Goal: Information Seeking & Learning: Learn about a topic

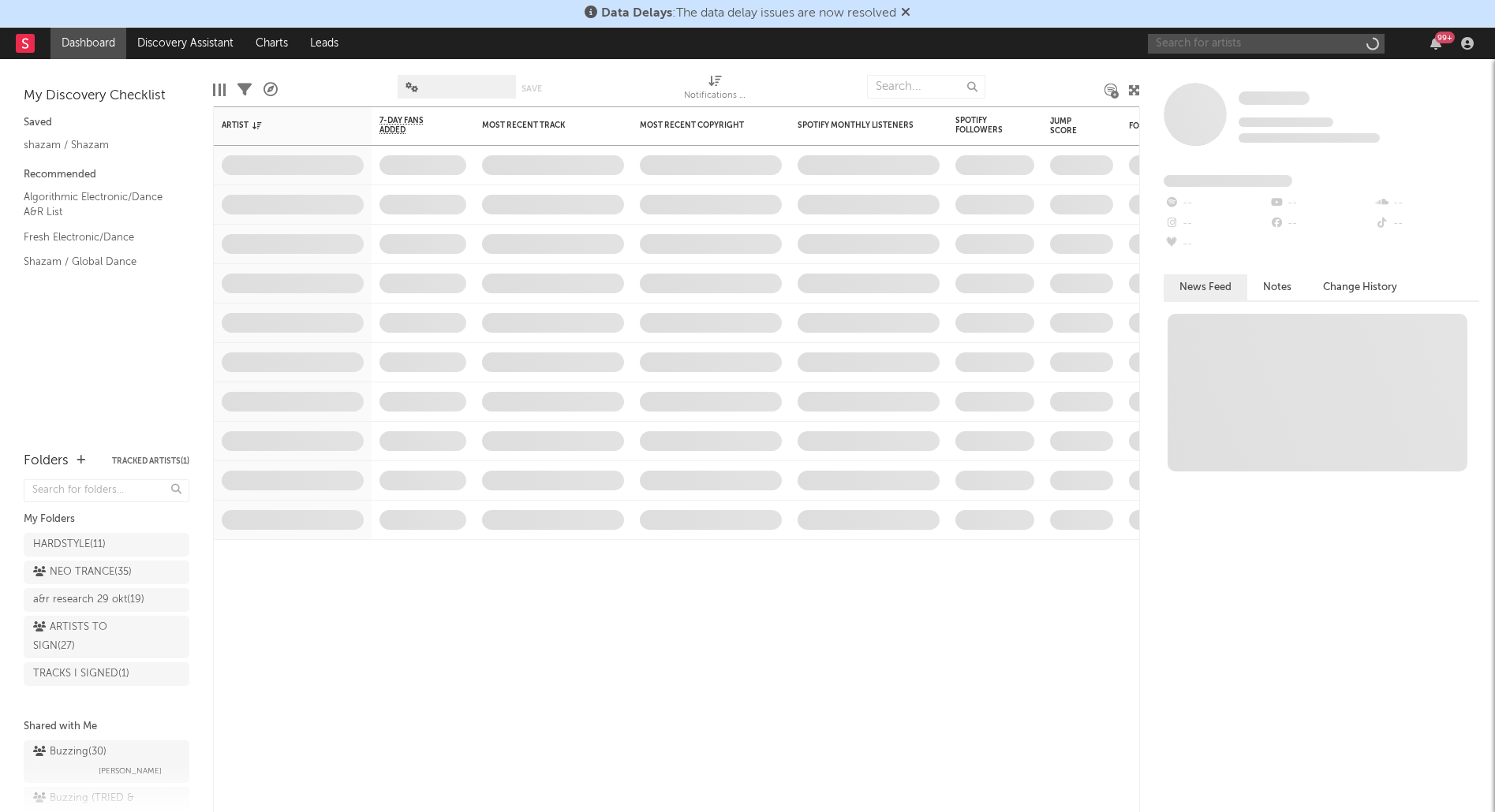
click at [1240, 41] on input "text" at bounding box center [1266, 44] width 237 height 20
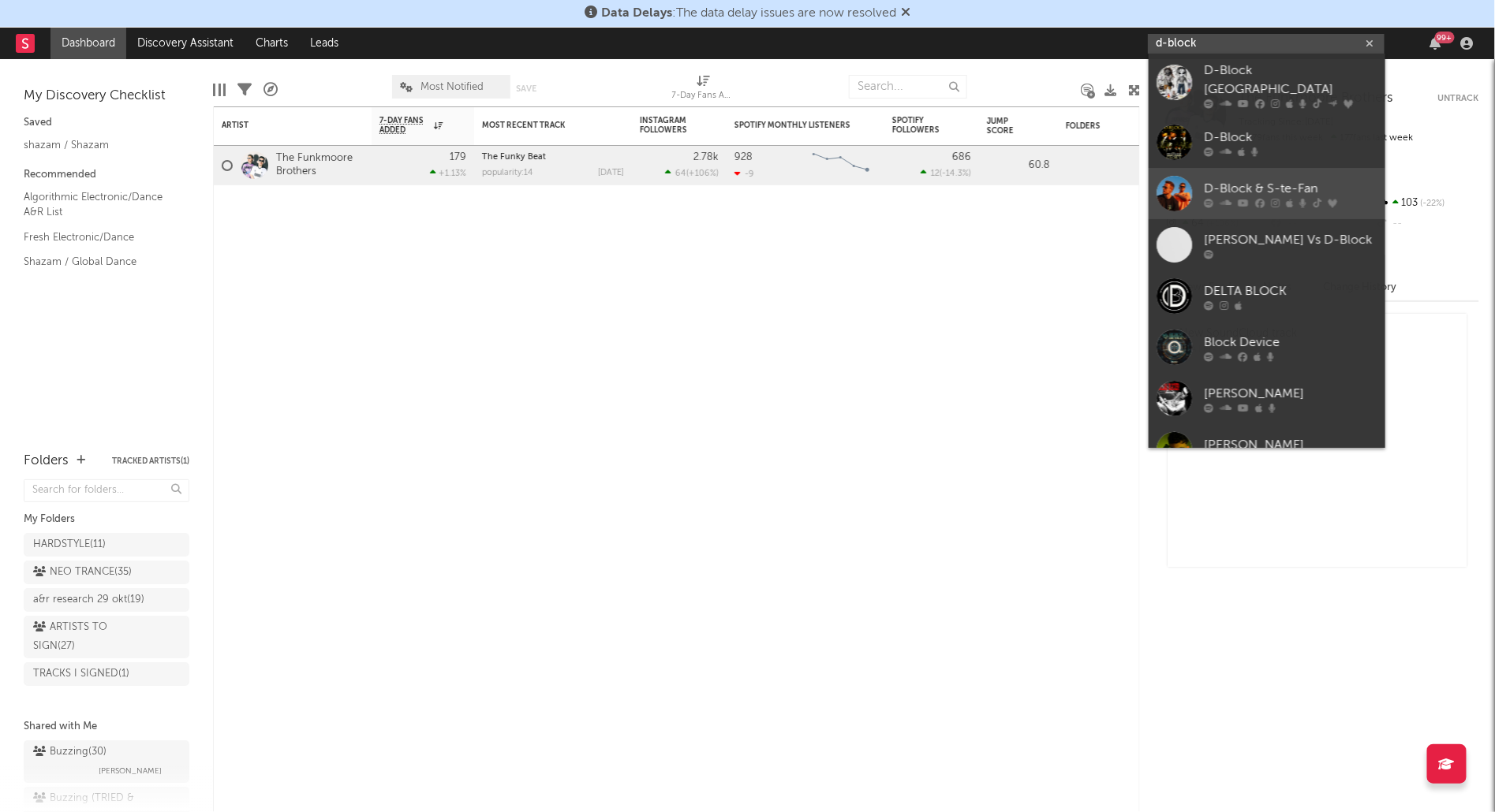
type input "d-block"
click at [1265, 180] on div "D-Block & S-te-Fan" at bounding box center [1290, 188] width 173 height 19
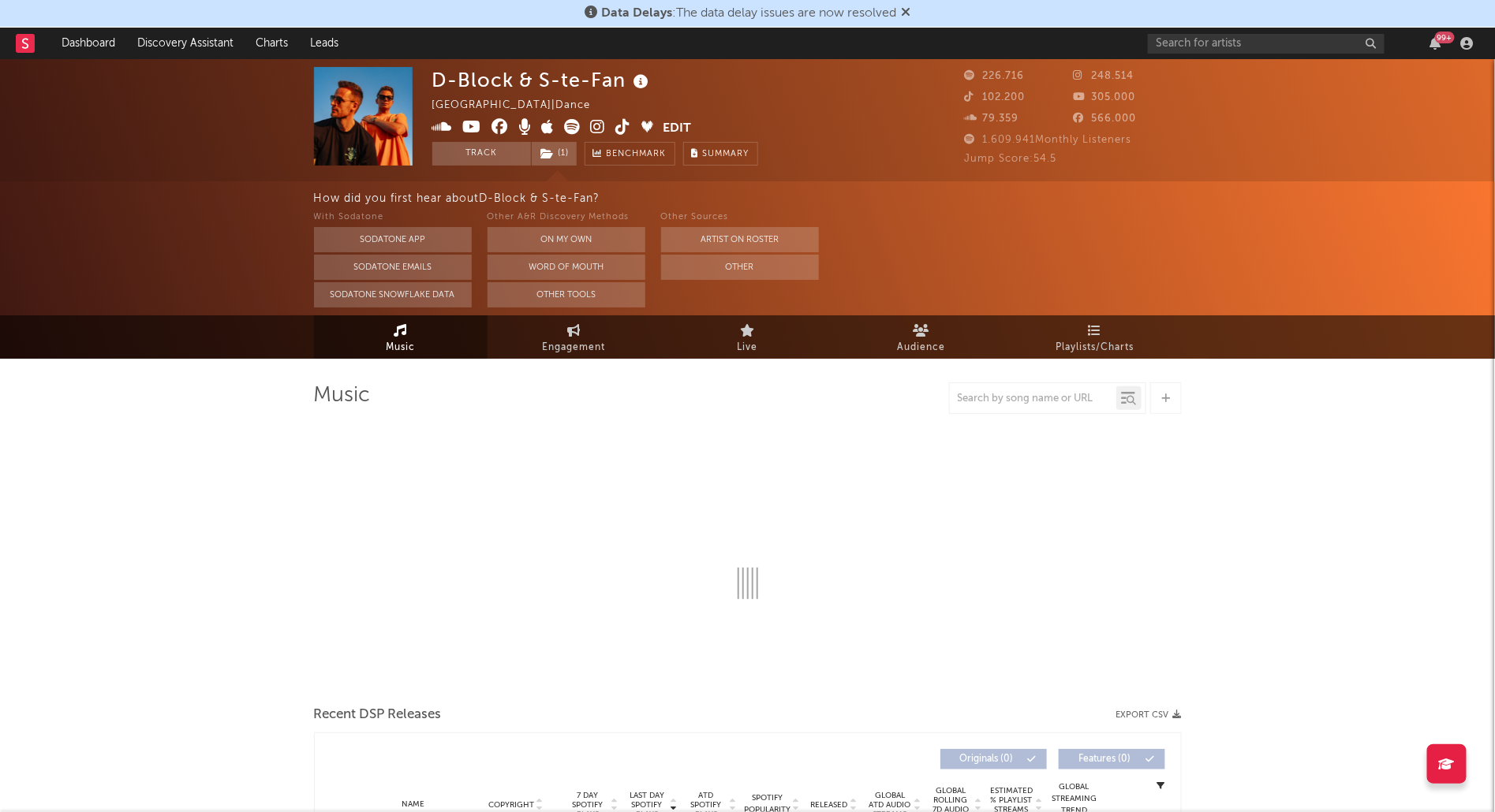
select select "6m"
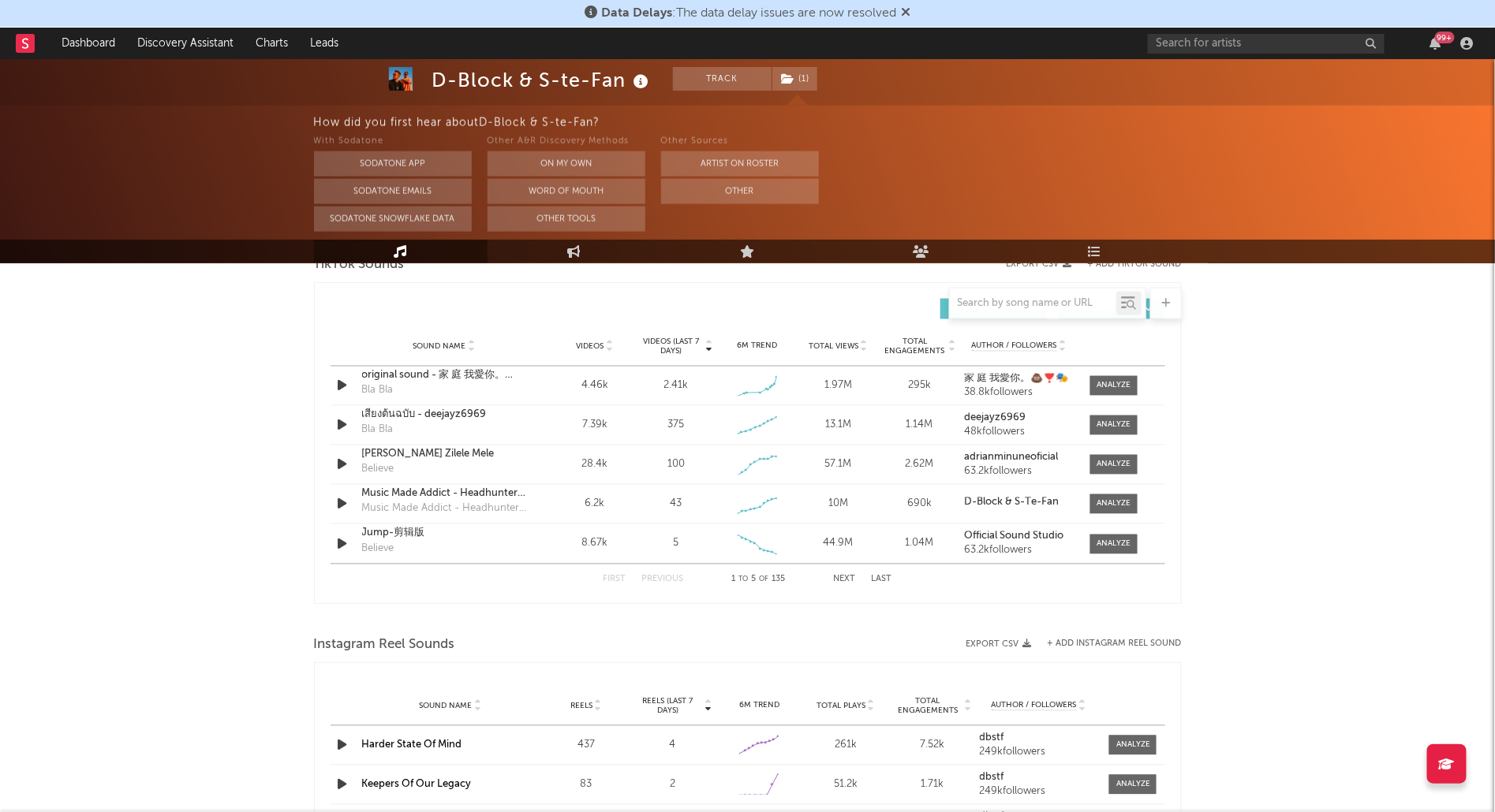
scroll to position [1054, 0]
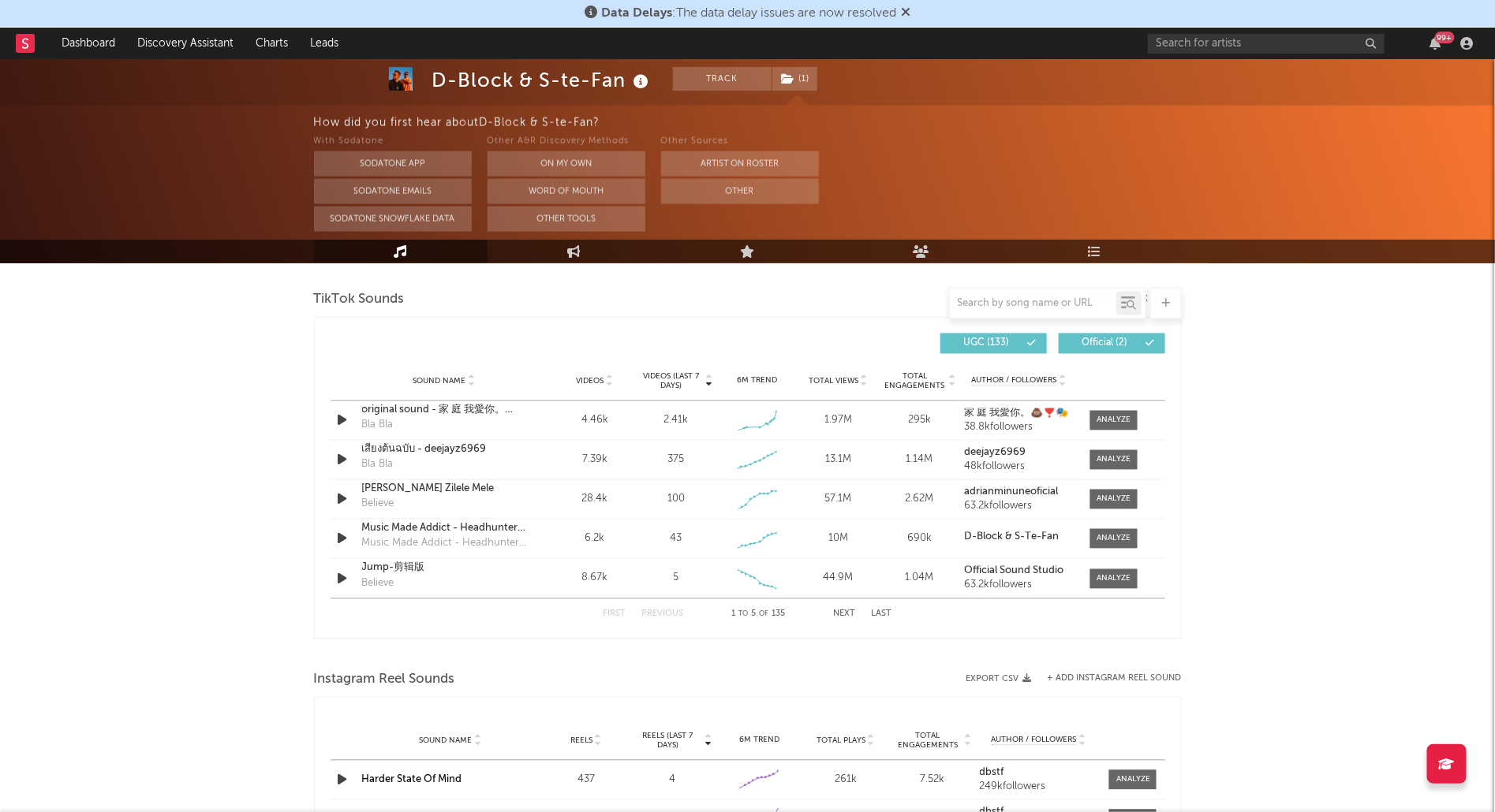
click at [838, 610] on button "Next" at bounding box center [844, 615] width 22 height 9
click at [837, 610] on button "Next" at bounding box center [844, 615] width 22 height 9
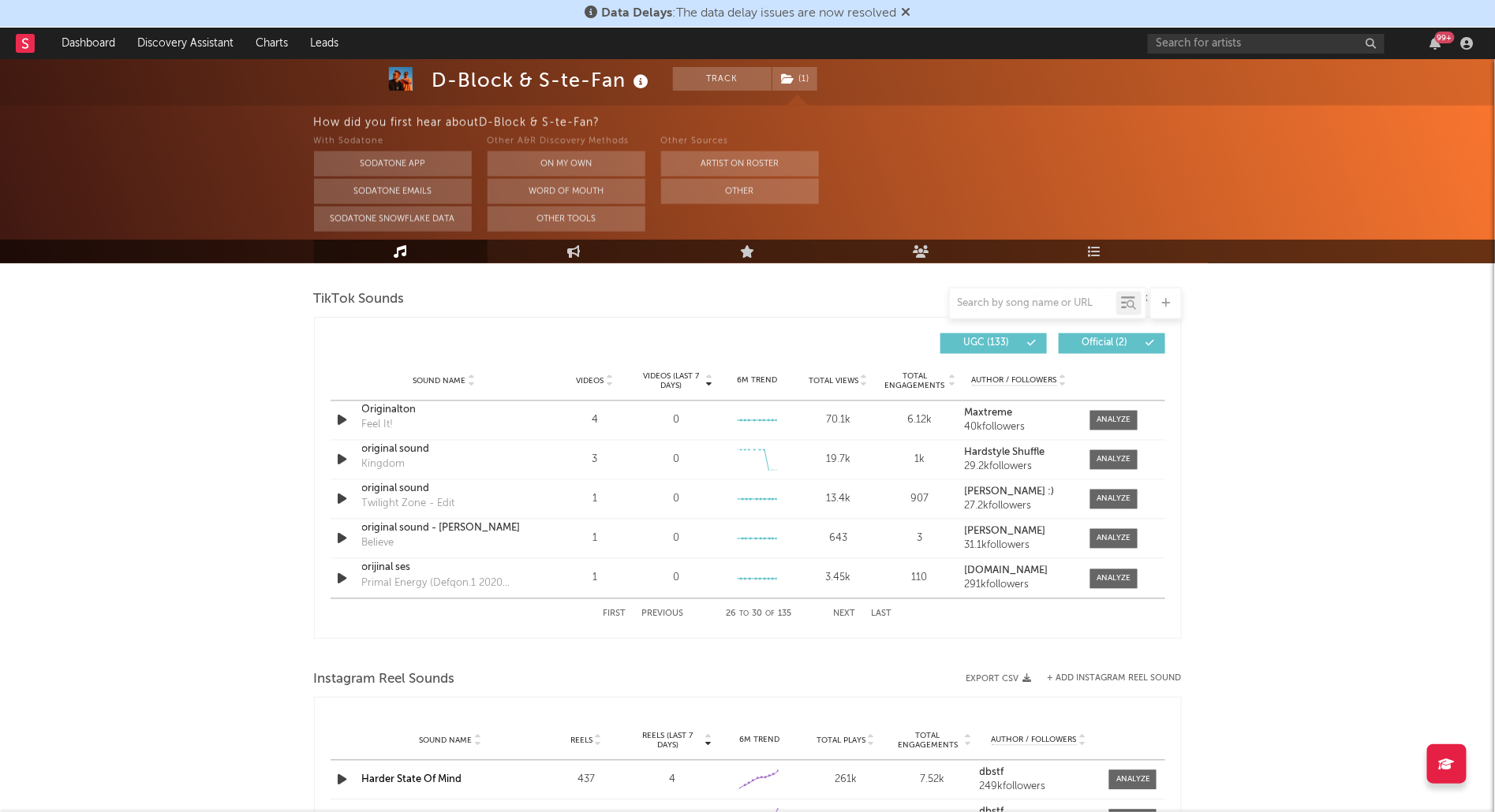
click at [837, 610] on button "Next" at bounding box center [844, 615] width 22 height 9
click at [836, 610] on button "Next" at bounding box center [844, 615] width 22 height 9
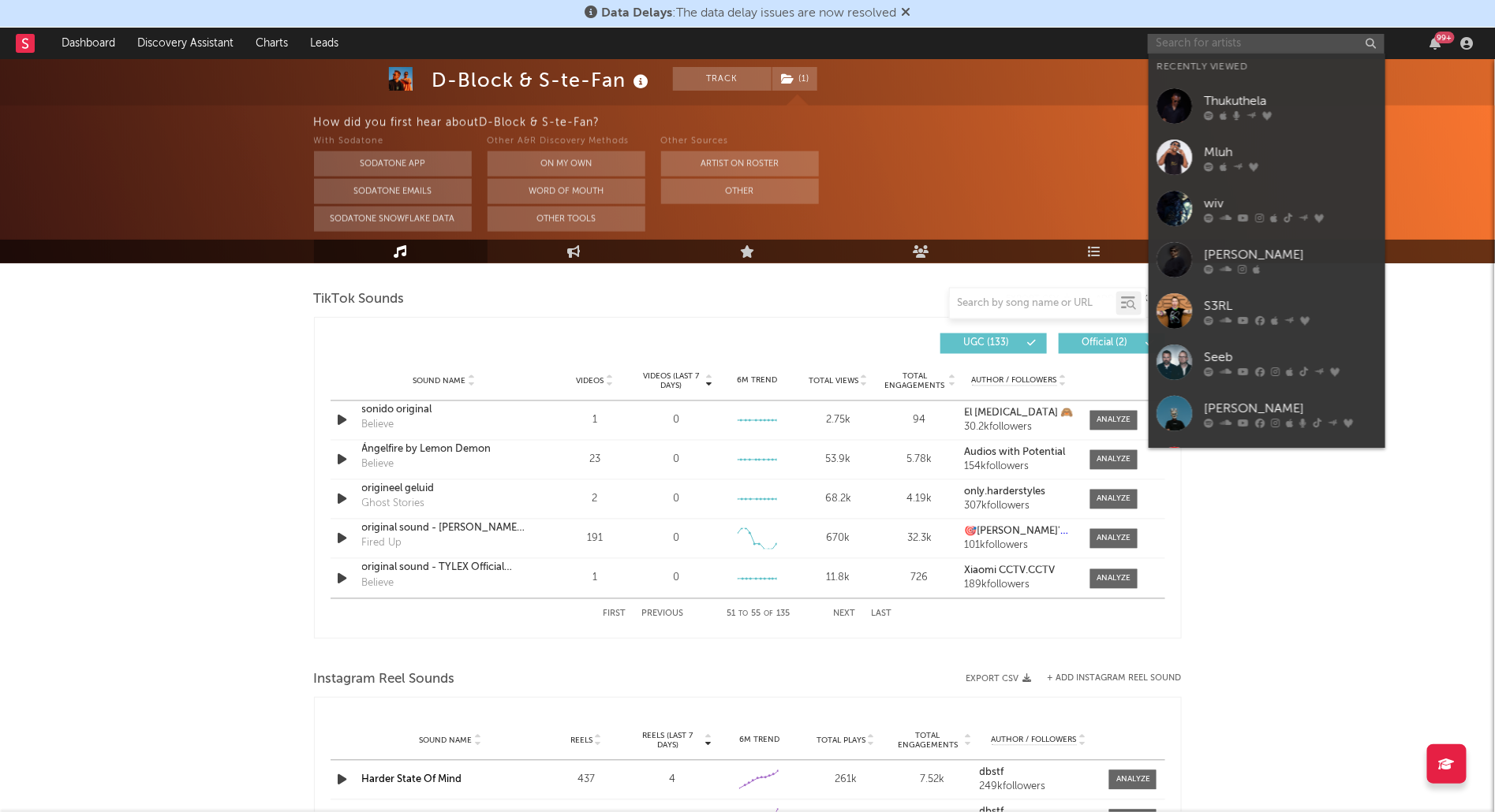
click at [1267, 51] on input "text" at bounding box center [1266, 44] width 237 height 20
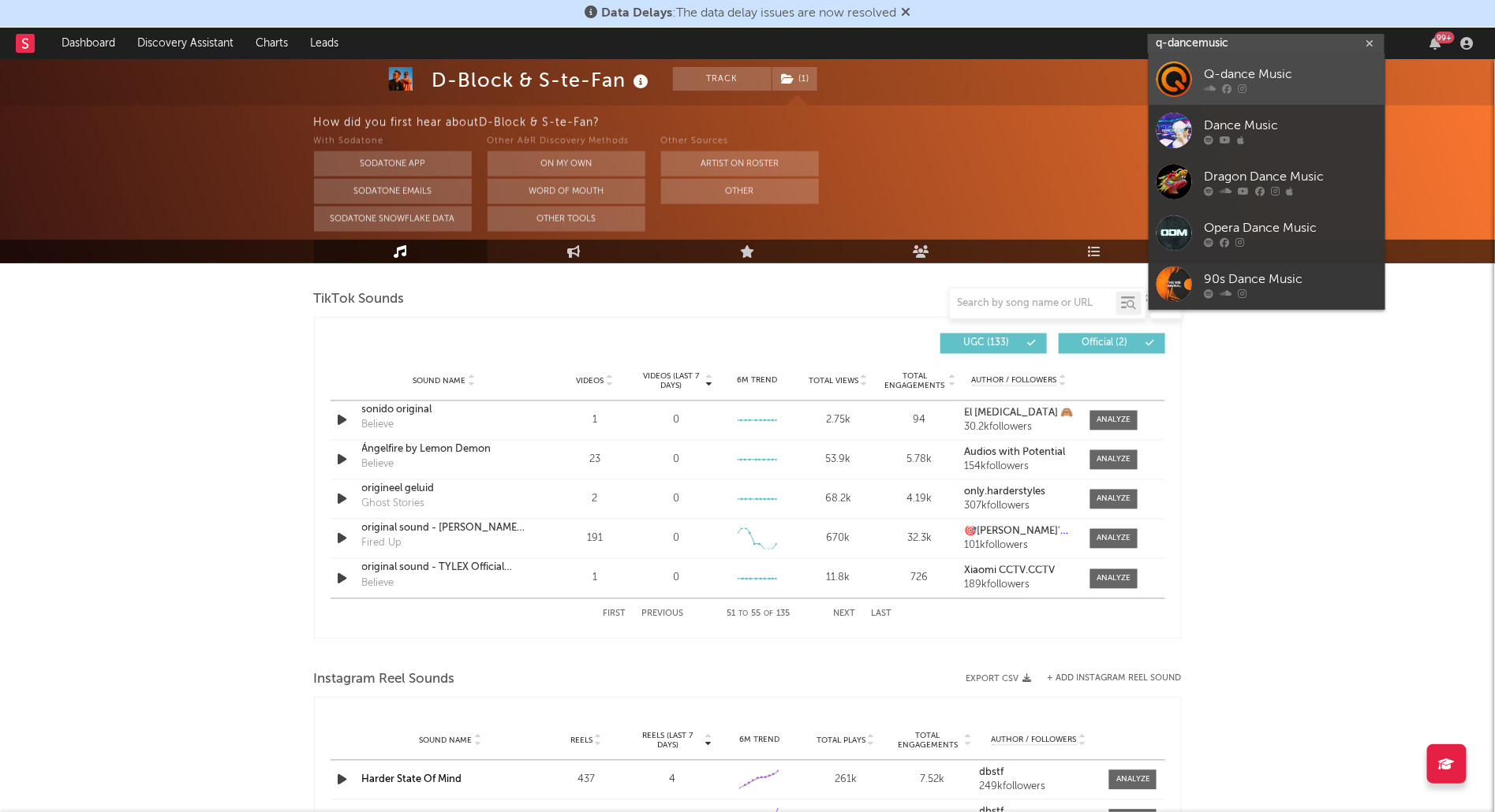
type input "q-dancemusic"
click at [1289, 82] on div "Q-dance Music" at bounding box center [1290, 74] width 173 height 19
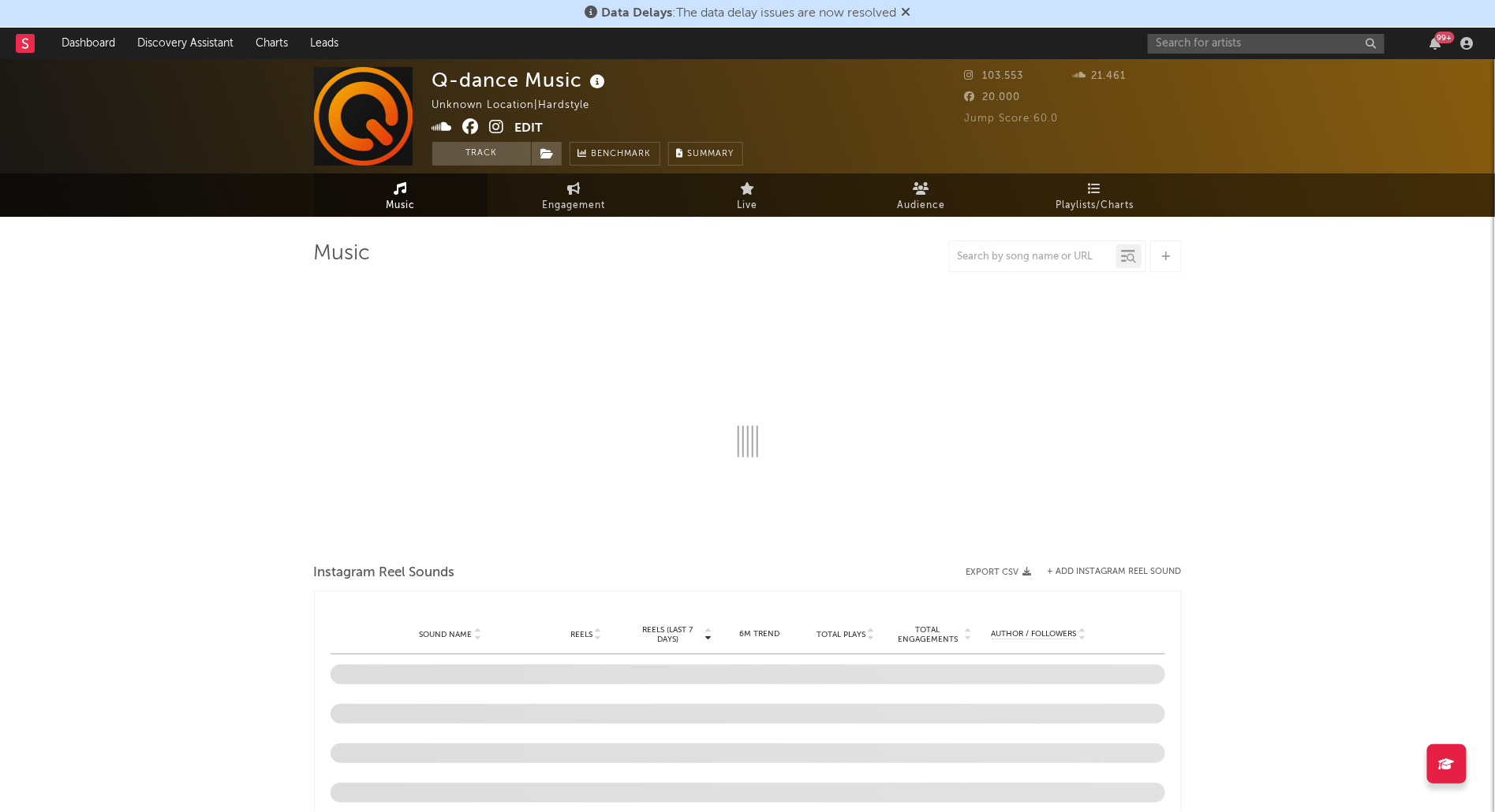
select select "1w"
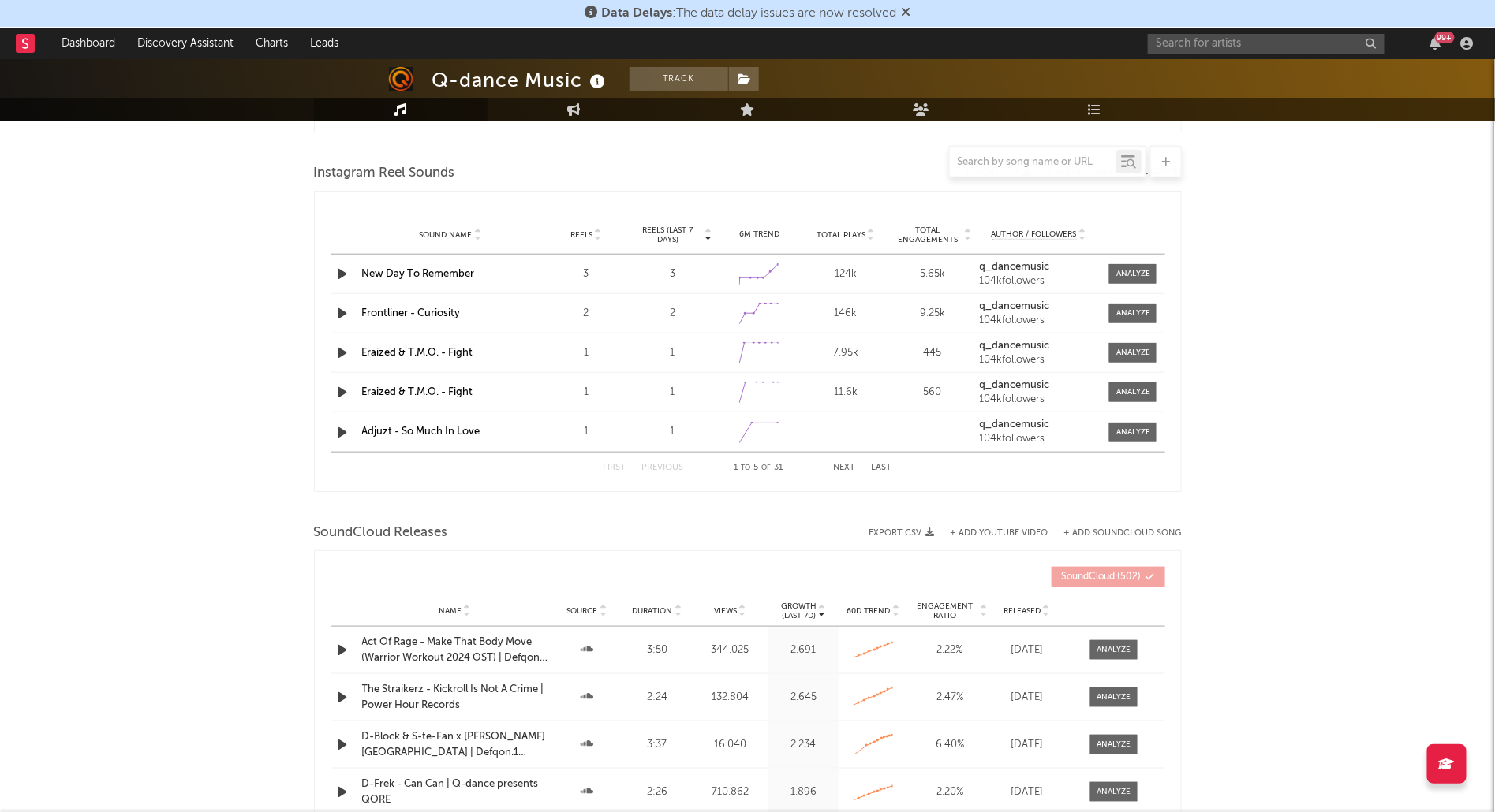
scroll to position [498, 0]
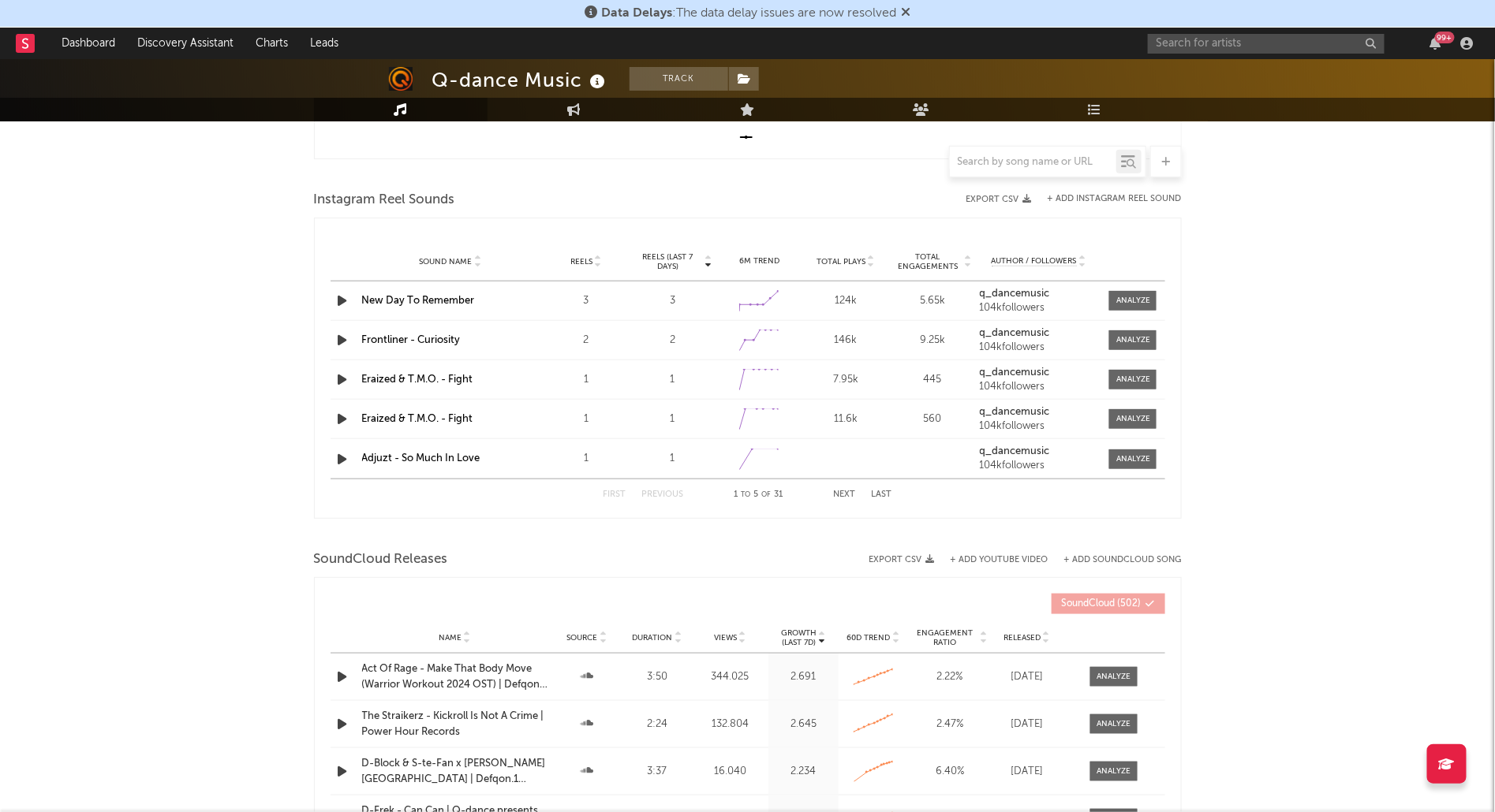
click at [854, 258] on span "Total Plays" at bounding box center [841, 262] width 49 height 10
click at [1193, 38] on input "text" at bounding box center [1266, 44] width 237 height 20
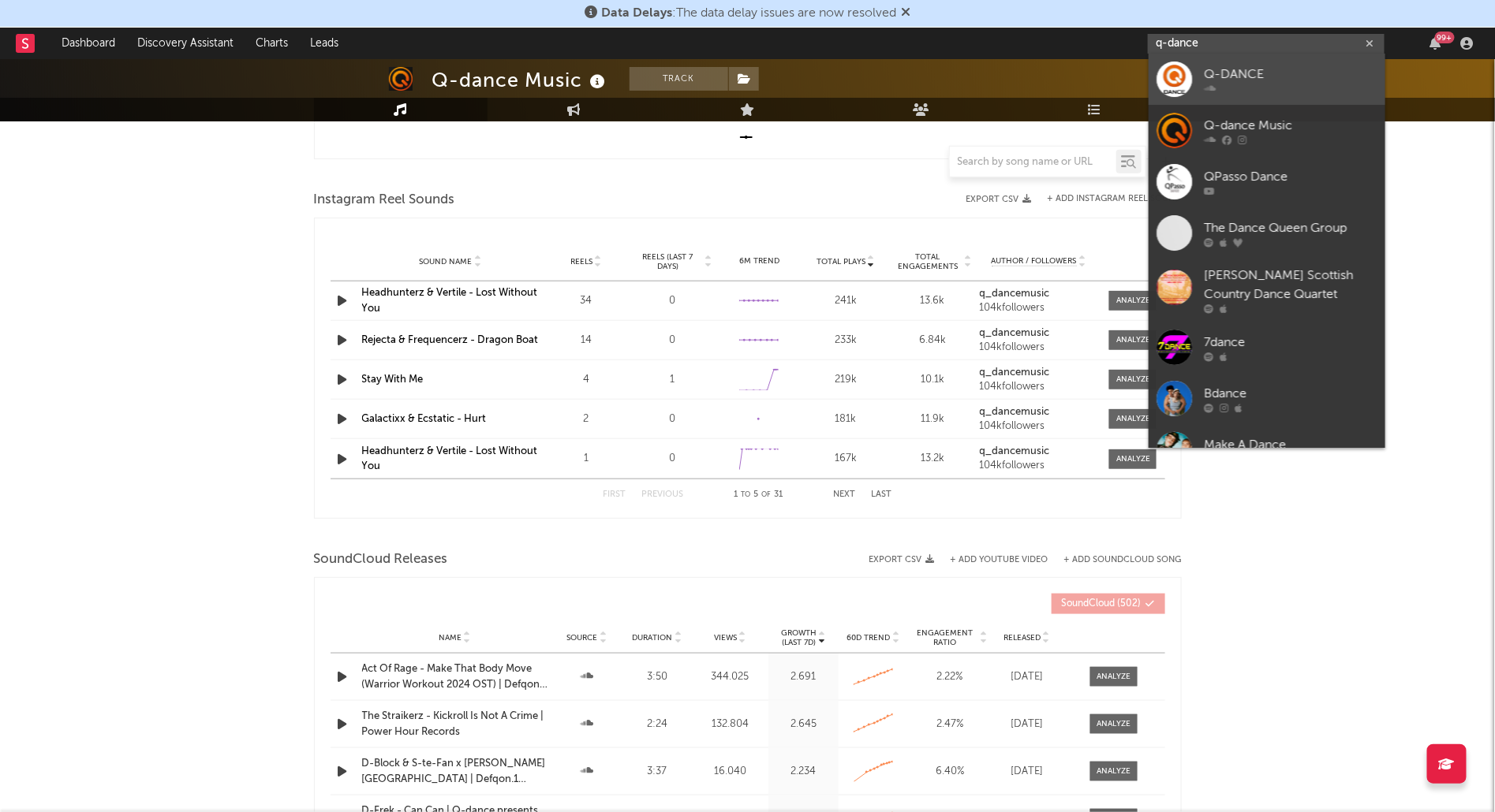
type input "q-dance"
click at [1273, 84] on div at bounding box center [1290, 88] width 173 height 10
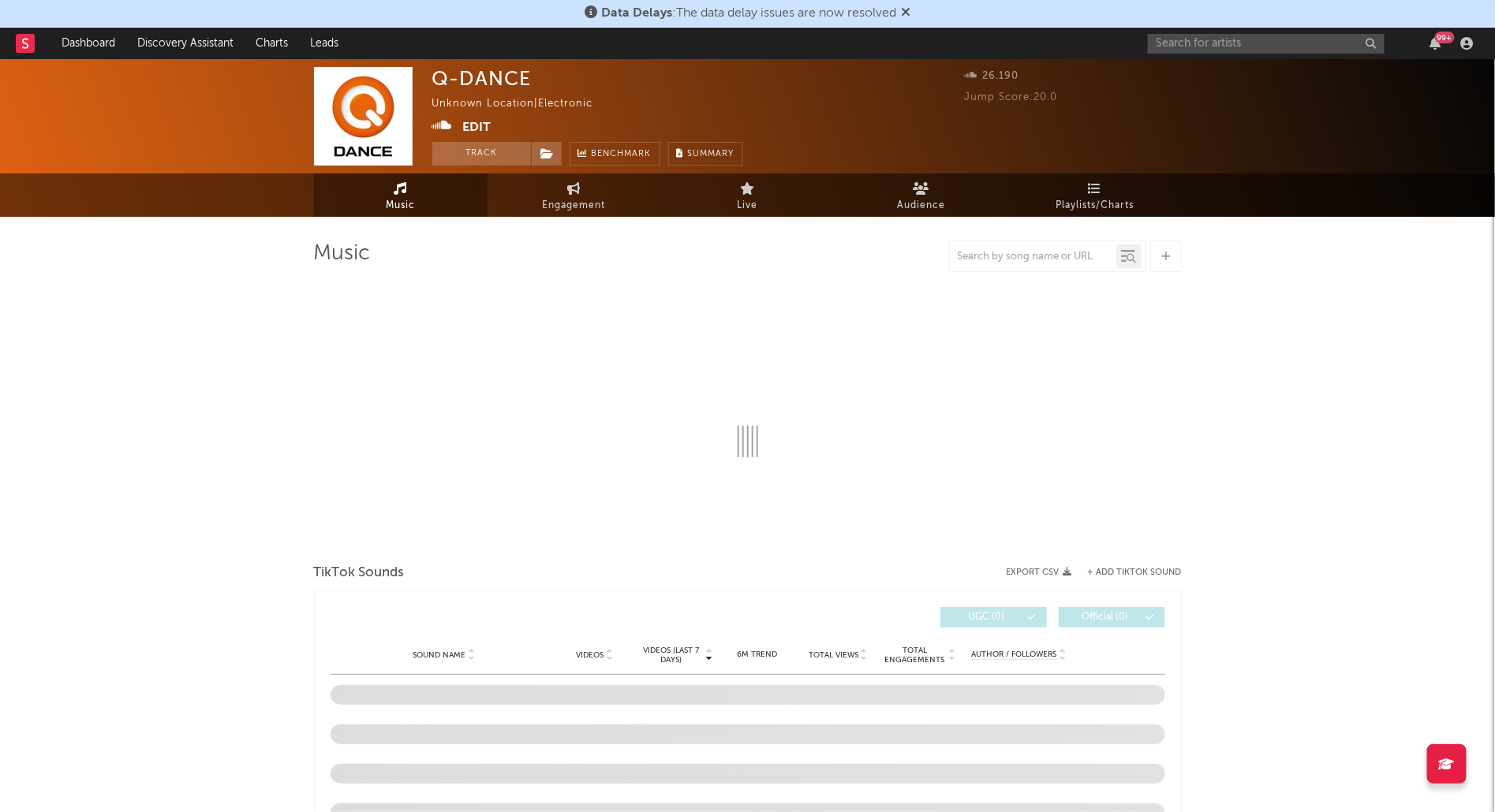
select select "1w"
